Goal: Transaction & Acquisition: Obtain resource

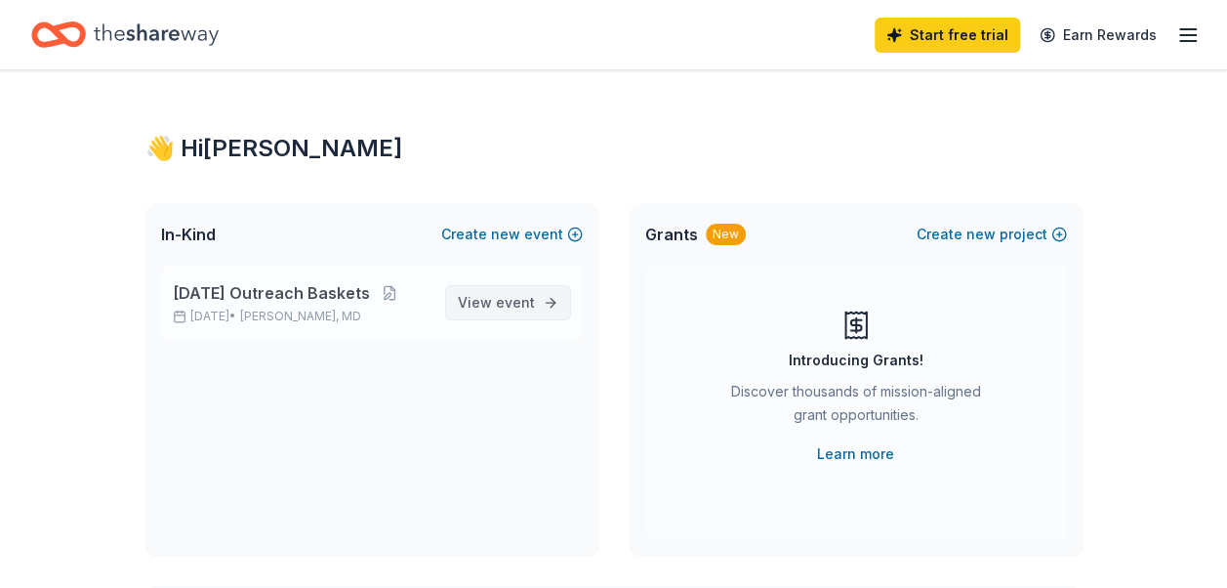
click at [507, 312] on span "View event" at bounding box center [496, 302] width 77 height 23
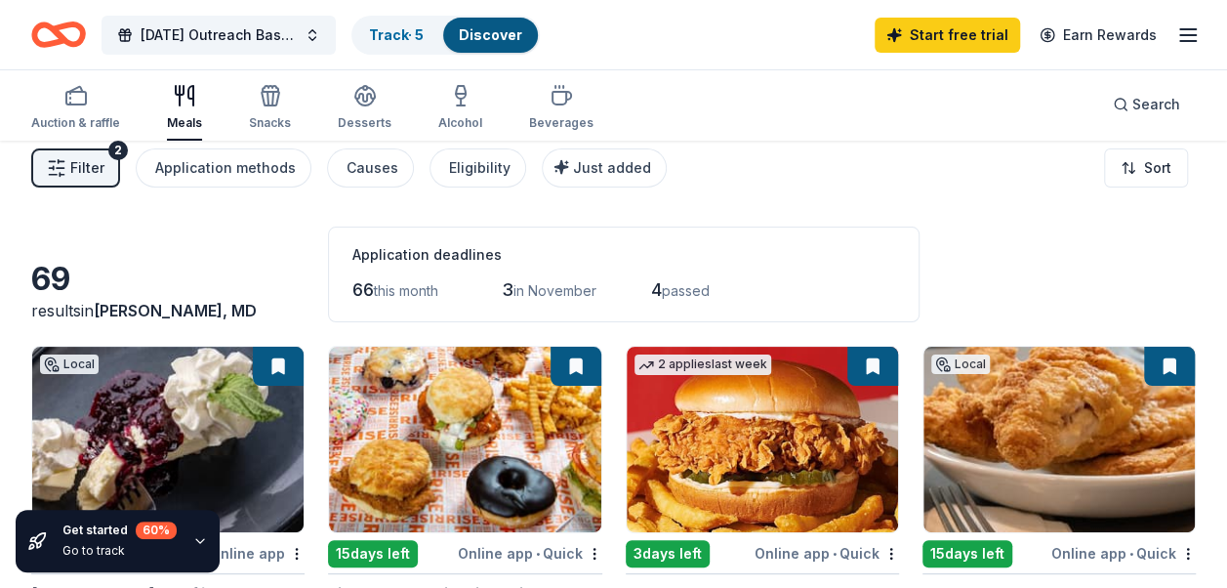
scroll to position [11, 0]
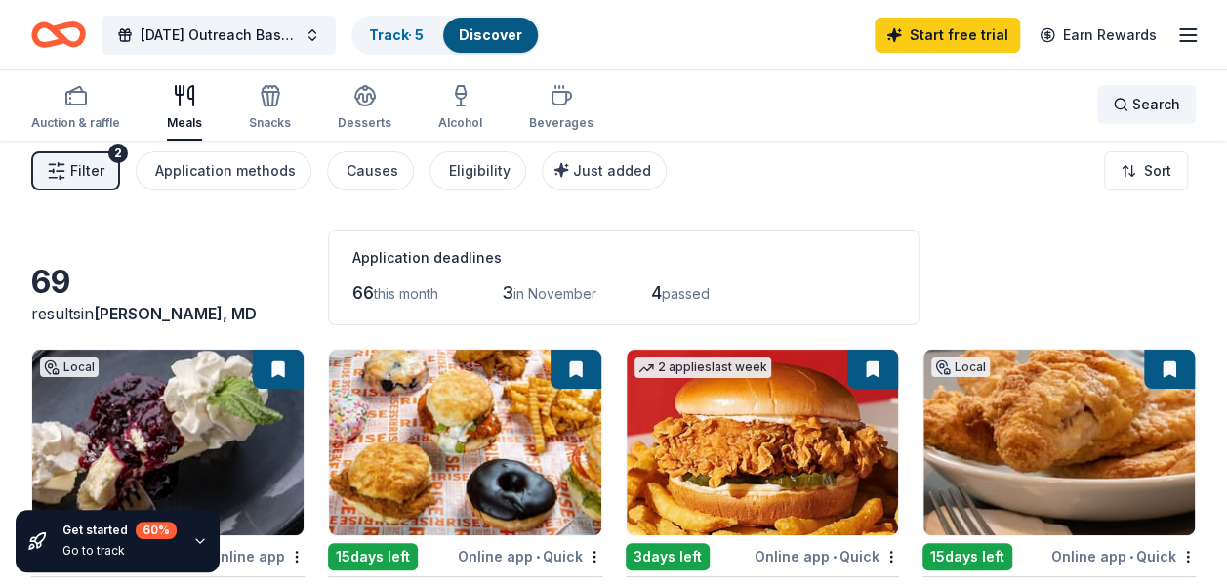
click at [1138, 101] on span "Search" at bounding box center [1156, 104] width 48 height 23
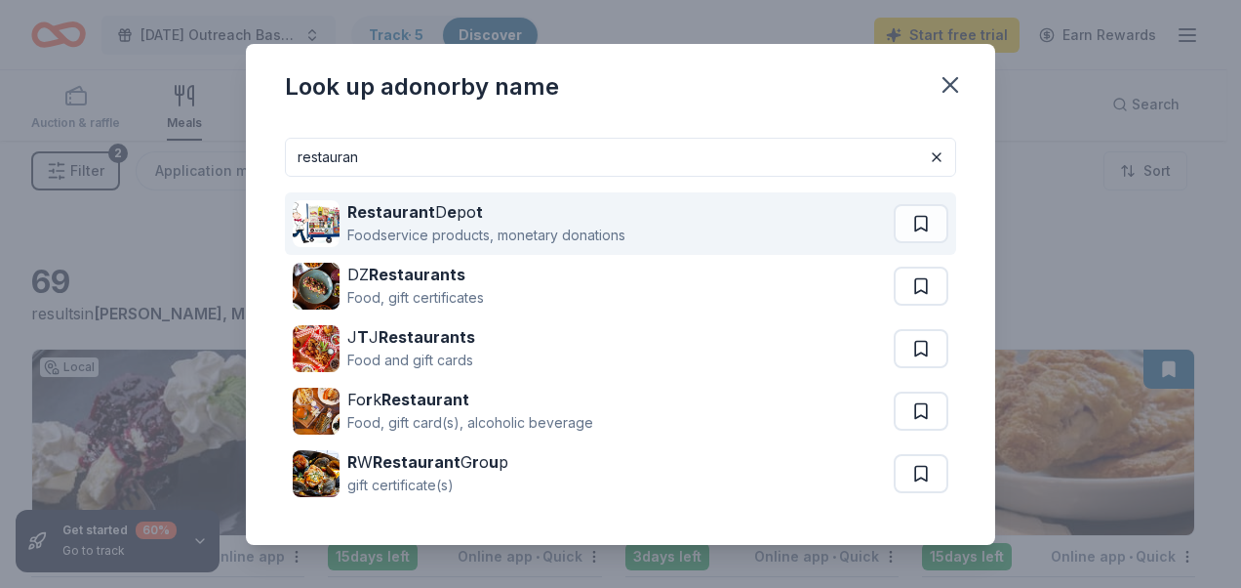
type input "restauran"
click at [577, 217] on div "Restaurant D e po t" at bounding box center [486, 211] width 278 height 23
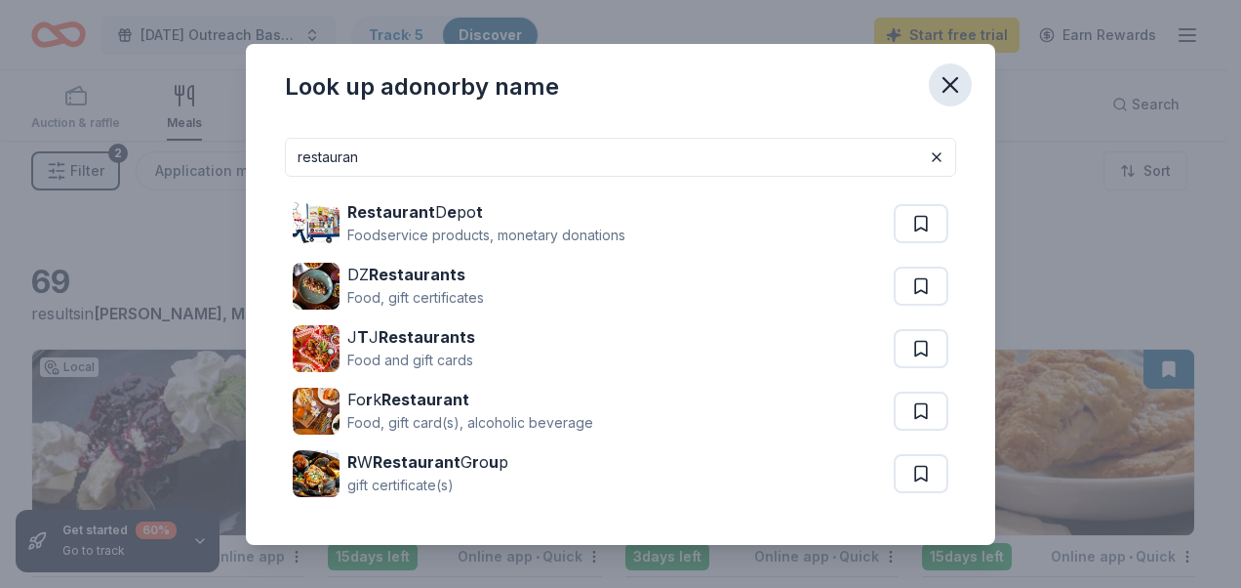
click at [957, 88] on icon "button" at bounding box center [950, 84] width 27 height 27
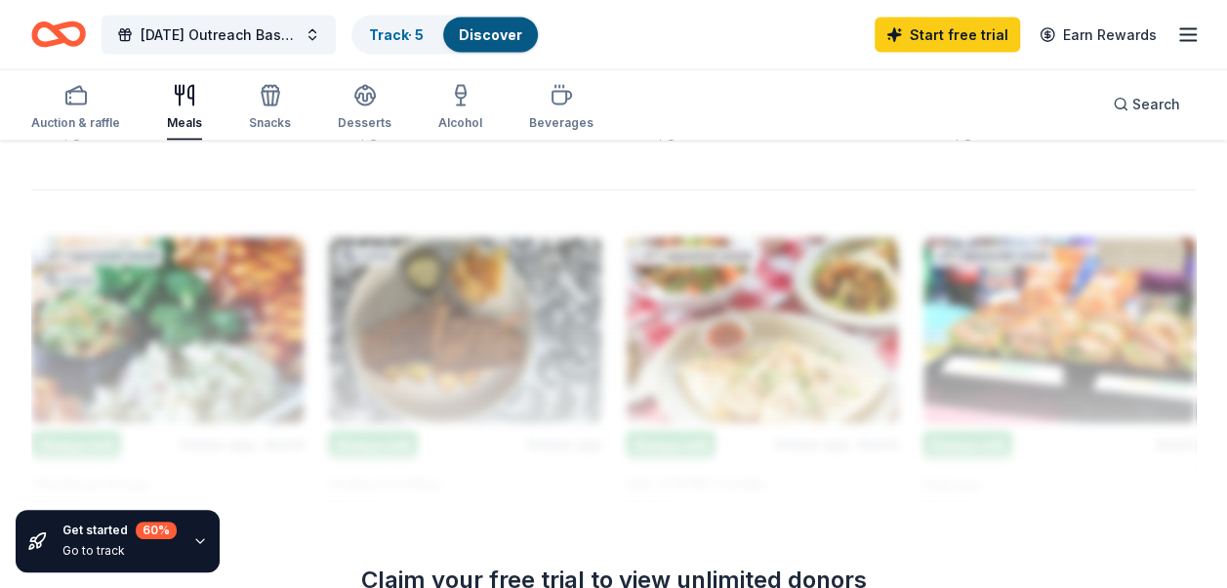
scroll to position [2053, 0]
